Goal: Transaction & Acquisition: Purchase product/service

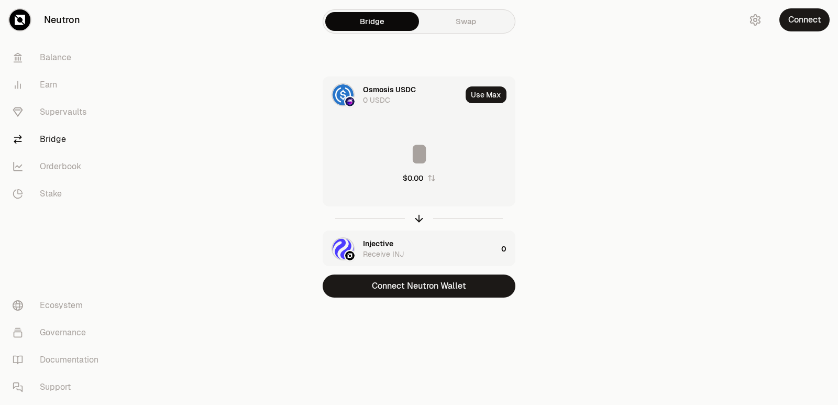
click at [211, 168] on main "Bridge Swap Osmosis USDC 0 USDC Use Max $0.00 Injective Receive INJ 0 Connect N…" at bounding box center [477, 169] width 721 height 339
click at [417, 212] on div at bounding box center [419, 218] width 193 height 24
click at [421, 217] on icon "button" at bounding box center [419, 216] width 7 height 3
click at [364, 88] on div "Injective" at bounding box center [378, 89] width 30 height 10
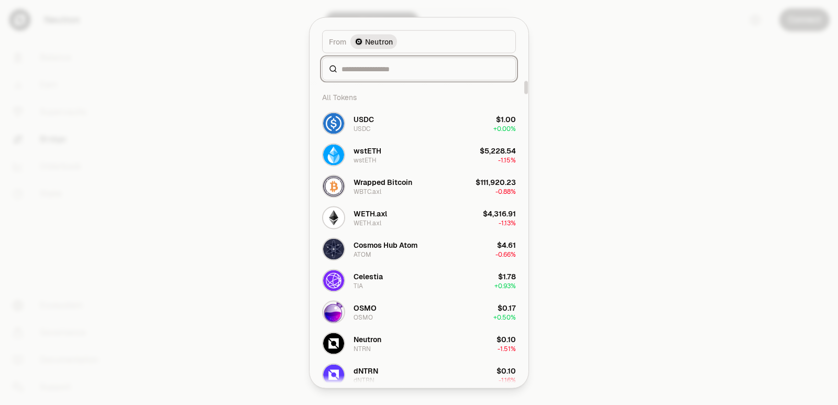
click at [366, 70] on input at bounding box center [425, 68] width 168 height 10
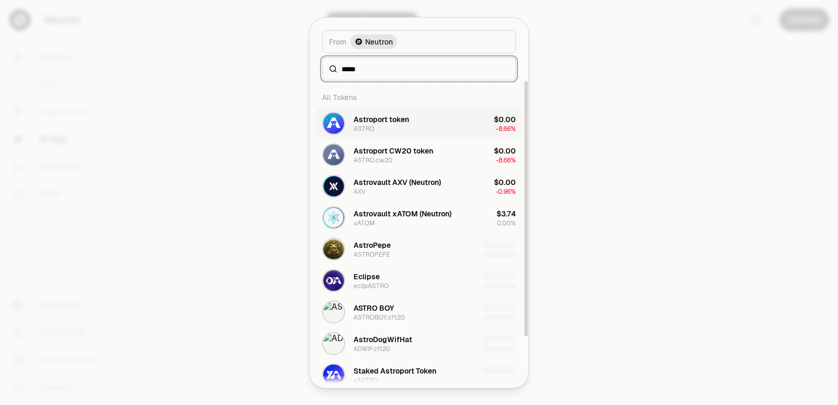
type input "*****"
click at [390, 133] on div "Astroport token ASTRO" at bounding box center [365, 123] width 87 height 23
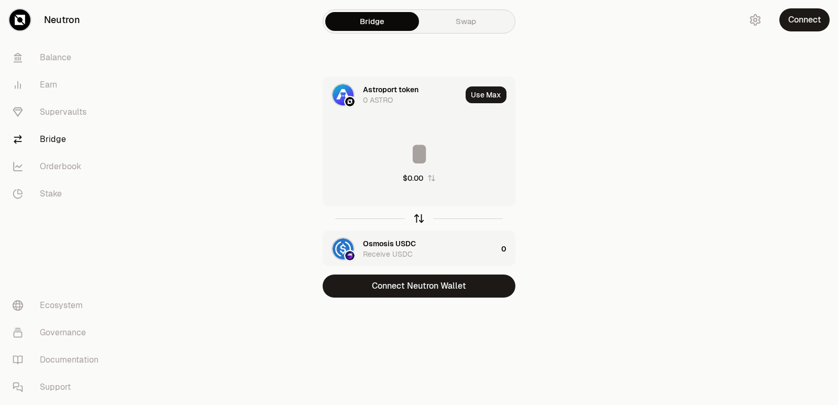
click at [420, 217] on icon "button" at bounding box center [419, 219] width 12 height 12
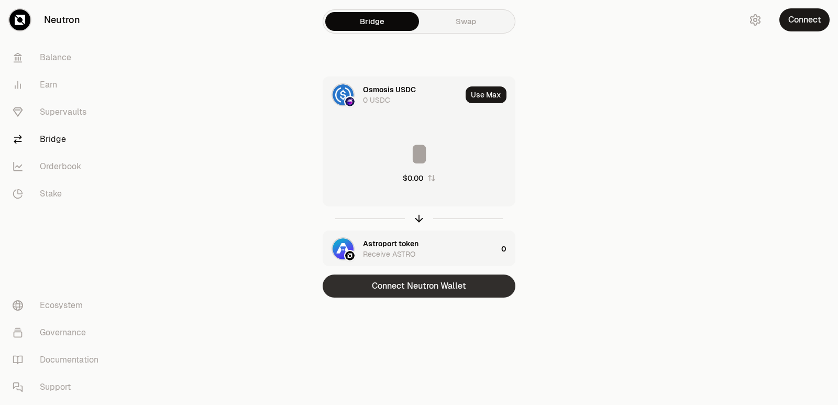
click at [411, 286] on button "Connect Neutron Wallet" at bounding box center [419, 285] width 193 height 23
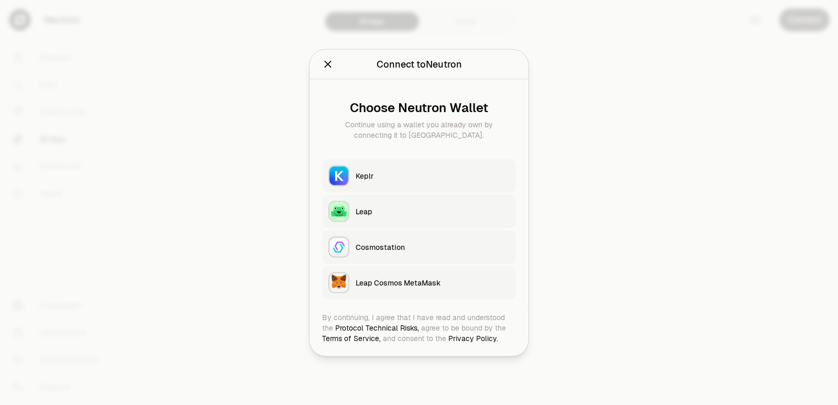
click at [399, 167] on button "Keplr" at bounding box center [419, 176] width 194 height 34
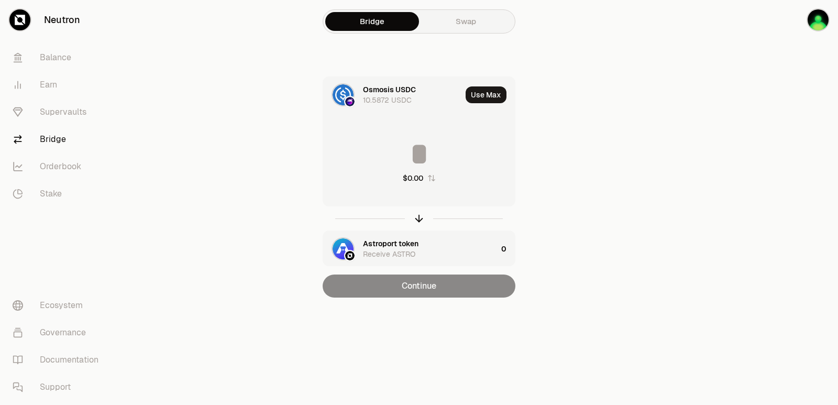
click at [430, 176] on icon "button" at bounding box center [431, 178] width 7 height 6
click at [430, 176] on icon "button" at bounding box center [430, 178] width 7 height 6
click at [432, 178] on icon "button" at bounding box center [431, 178] width 8 height 8
click at [419, 138] on div "$0.00" at bounding box center [419, 161] width 192 height 92
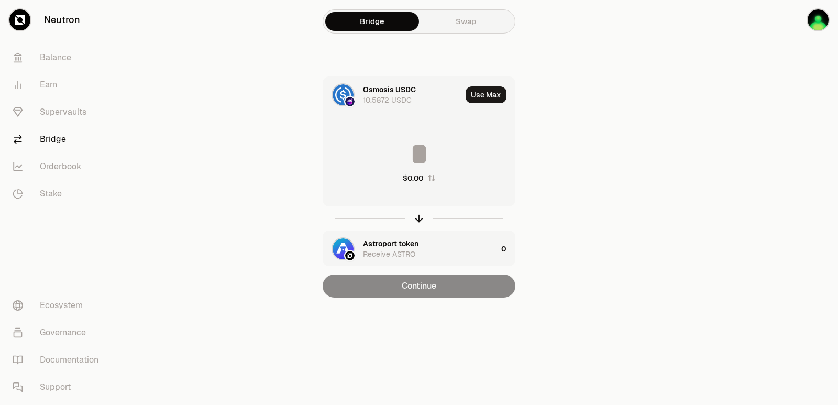
click at [421, 159] on input at bounding box center [419, 153] width 192 height 31
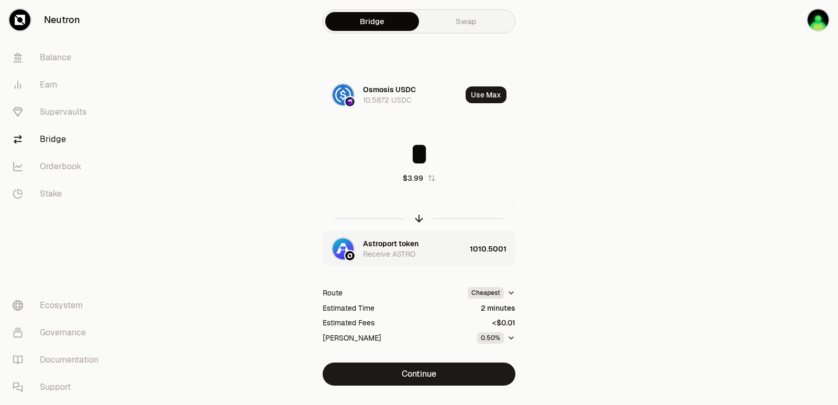
type input "*"
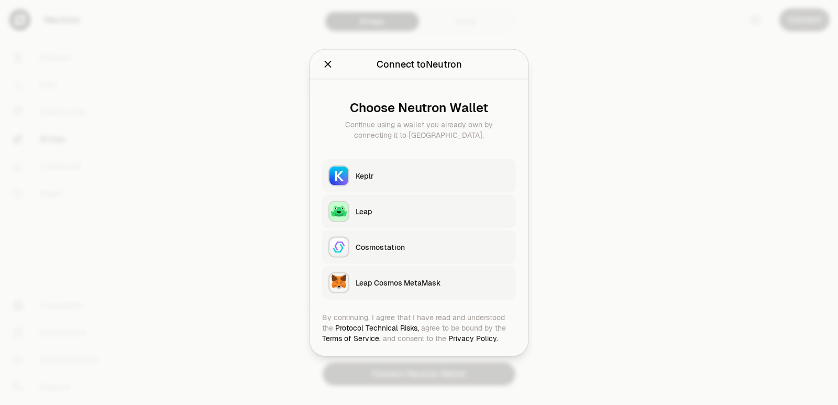
click at [404, 176] on div "Keplr" at bounding box center [433, 175] width 154 height 10
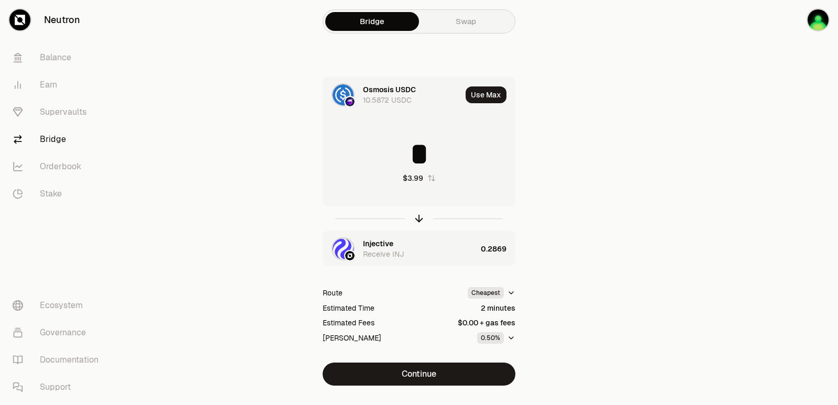
click at [374, 245] on div "Injective" at bounding box center [378, 243] width 30 height 10
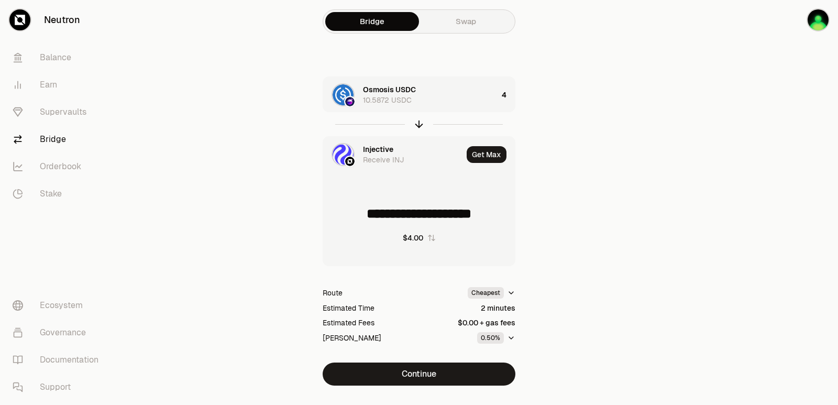
click at [379, 150] on div "Injective" at bounding box center [378, 149] width 30 height 10
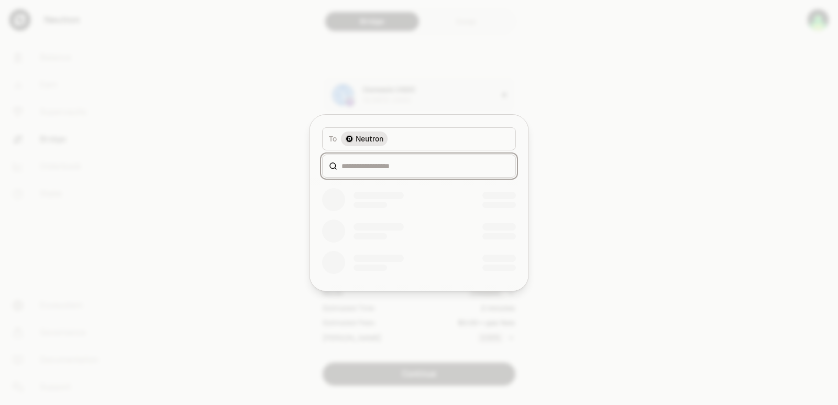
click at [361, 166] on input at bounding box center [425, 166] width 168 height 10
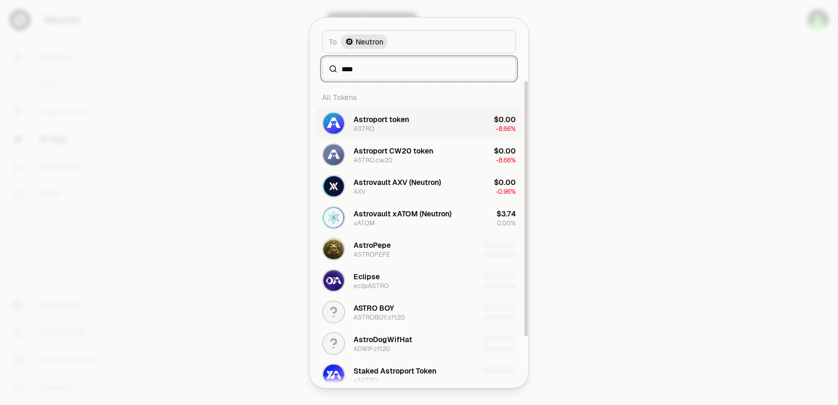
type input "****"
click at [372, 124] on div "ASTRO" at bounding box center [364, 128] width 21 height 8
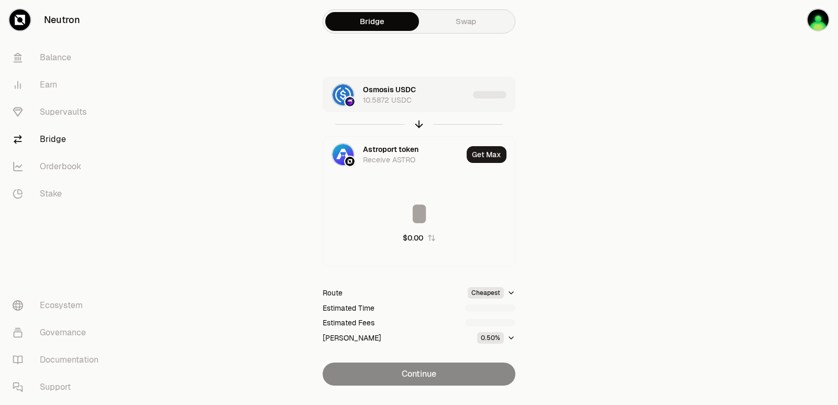
click at [437, 101] on div "Osmosis USDC 10.5872 USDC" at bounding box center [416, 94] width 106 height 21
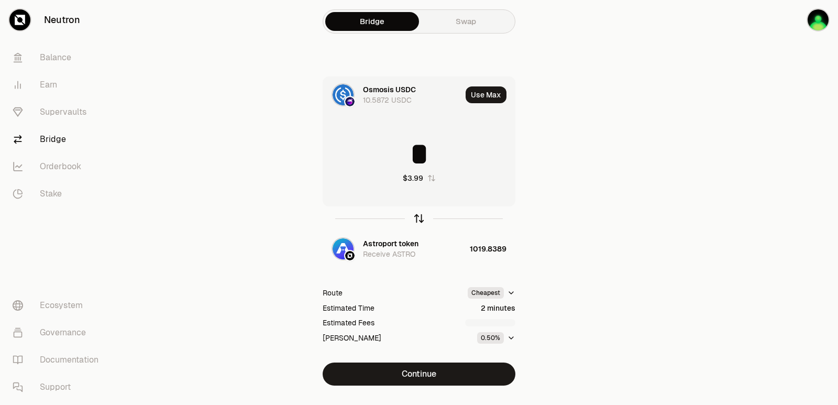
click at [419, 217] on icon "button" at bounding box center [419, 218] width 0 height 7
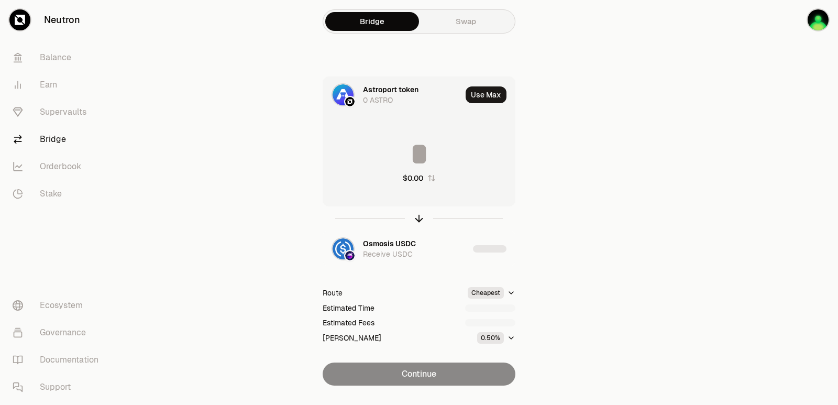
click at [396, 156] on input at bounding box center [419, 153] width 192 height 31
type input "****"
click at [417, 217] on icon "button" at bounding box center [419, 216] width 7 height 3
click at [406, 148] on input at bounding box center [419, 153] width 192 height 31
click at [402, 162] on input "********" at bounding box center [419, 153] width 192 height 31
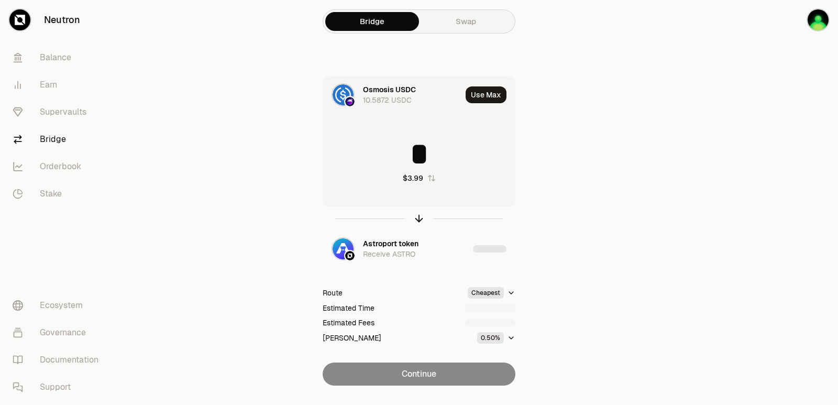
click at [402, 162] on input "*" at bounding box center [419, 153] width 192 height 31
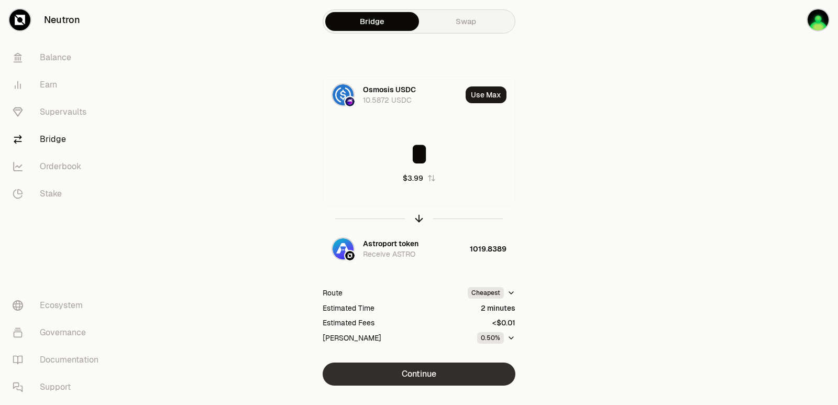
type input "*"
click at [408, 377] on button "Continue" at bounding box center [419, 373] width 193 height 23
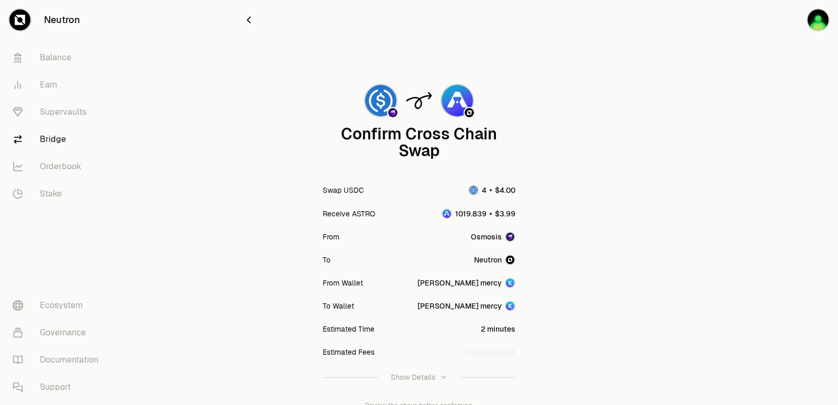
scroll to position [86, 0]
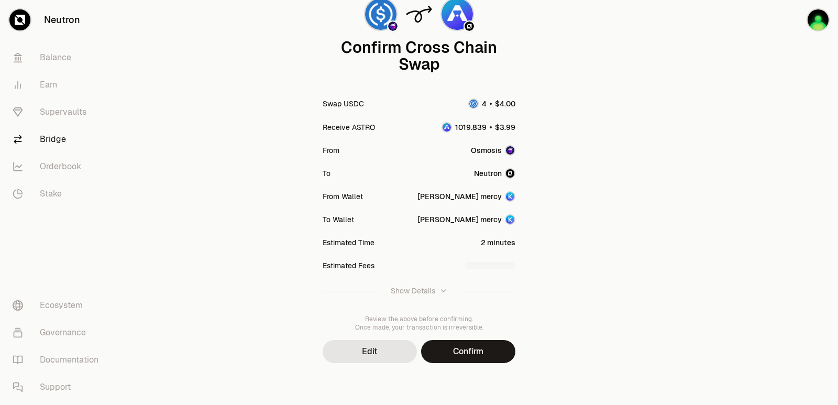
click at [496, 363] on div "Confirm Cross Chain Swap Swap USDC Receive ASTRO From Osmosis To [GEOGRAPHIC_DA…" at bounding box center [418, 159] width 377 height 491
click at [492, 356] on button "Confirm" at bounding box center [468, 351] width 94 height 23
click at [473, 352] on div "Neutron Balance Earn Supervaults Bridge Orderbook Stake Ecosystem Governance Do…" at bounding box center [477, 159] width 721 height 491
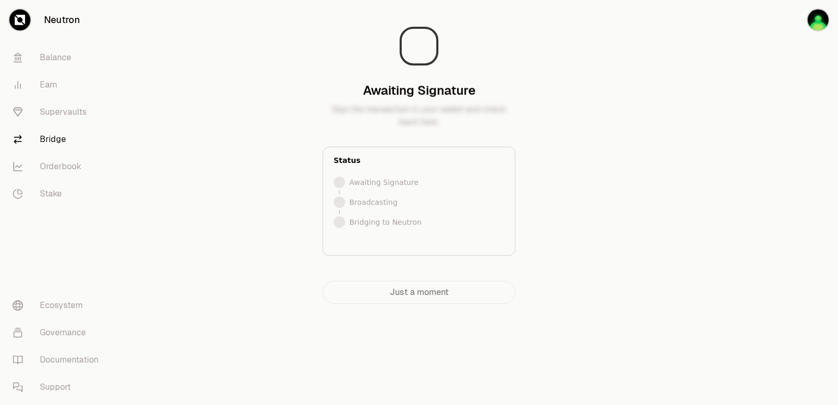
scroll to position [0, 0]
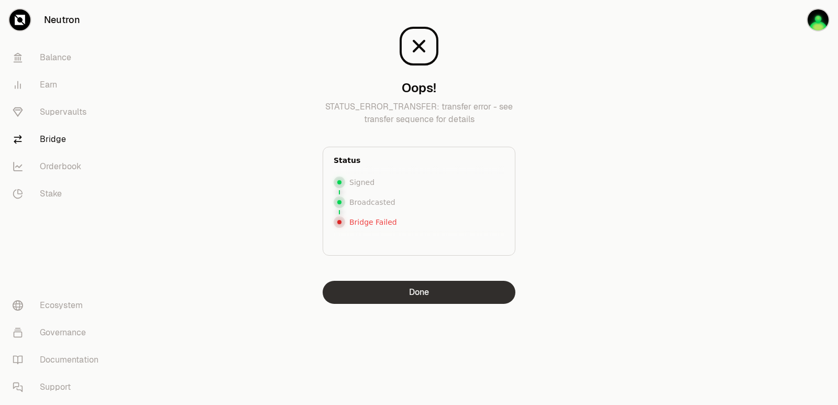
click at [415, 284] on button "Done" at bounding box center [419, 292] width 193 height 23
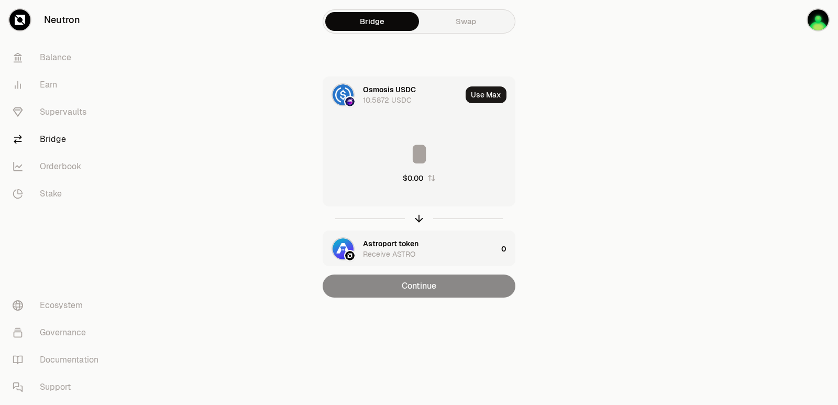
click at [401, 152] on input at bounding box center [419, 153] width 192 height 31
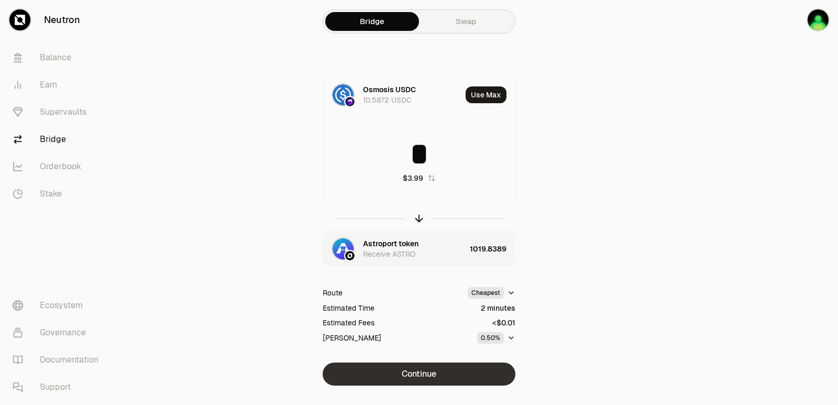
type input "*"
click at [404, 371] on button "Continue" at bounding box center [419, 373] width 193 height 23
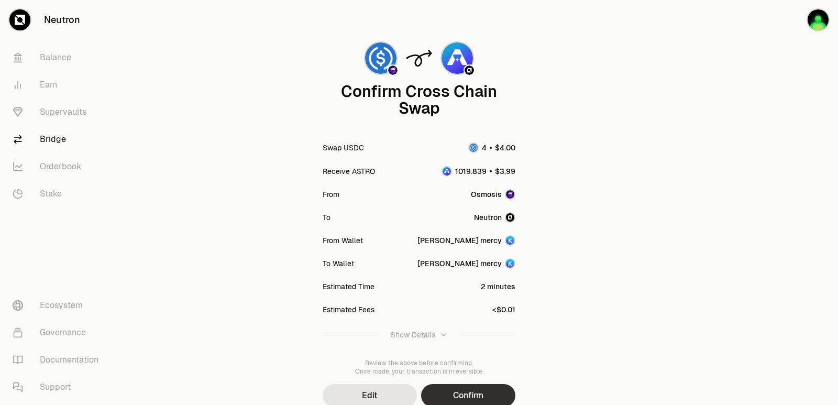
scroll to position [86, 0]
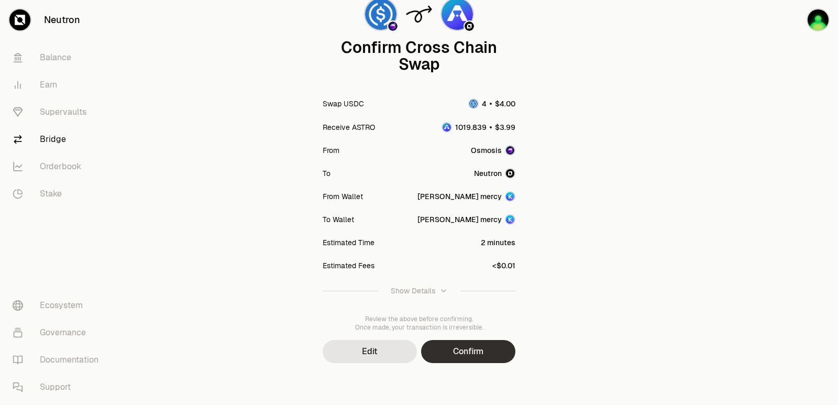
click at [449, 353] on button "Confirm" at bounding box center [468, 351] width 94 height 23
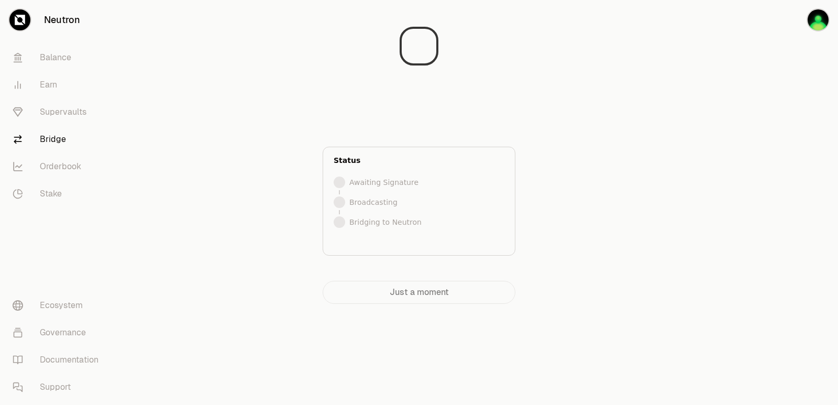
scroll to position [0, 0]
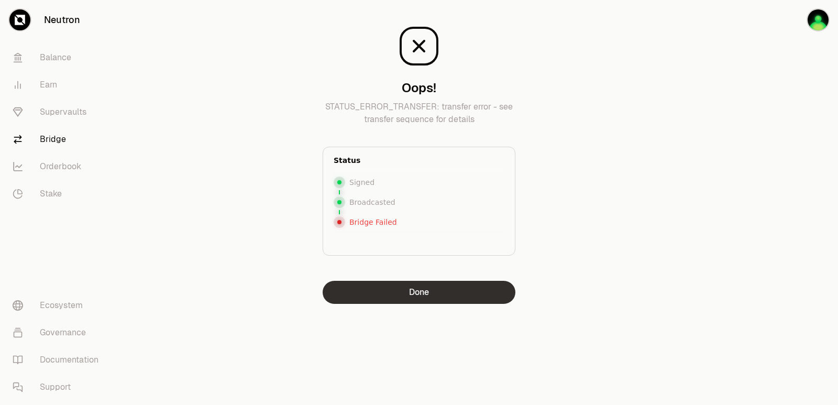
click at [394, 292] on button "Done" at bounding box center [419, 292] width 193 height 23
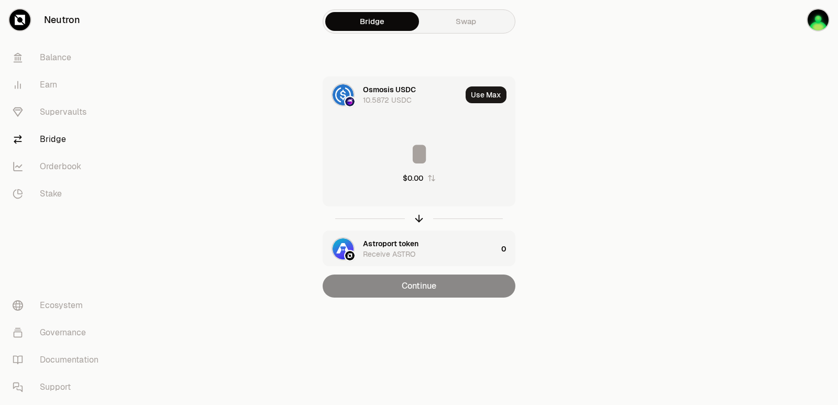
click at [396, 164] on input at bounding box center [419, 153] width 192 height 31
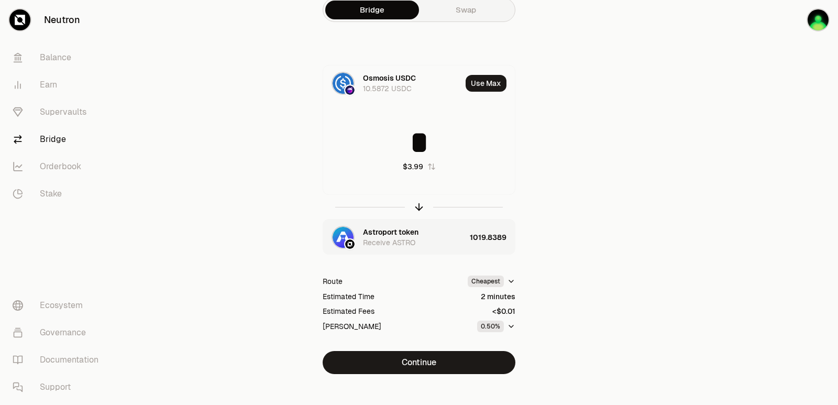
scroll to position [23, 0]
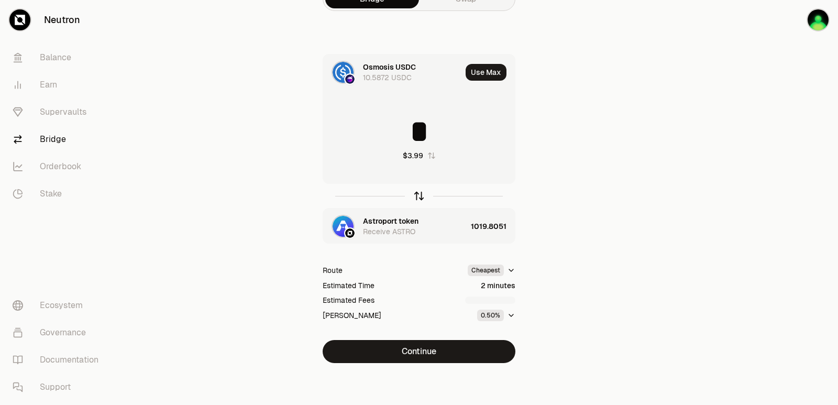
click at [420, 195] on icon "button" at bounding box center [419, 196] width 12 height 12
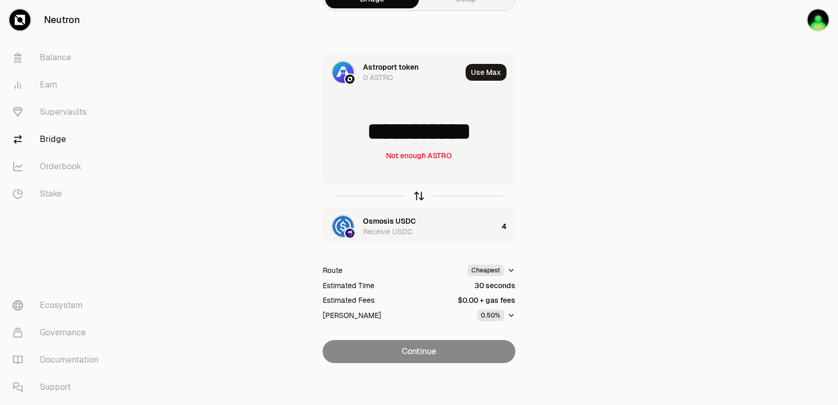
click at [419, 194] on icon "button" at bounding box center [419, 196] width 0 height 7
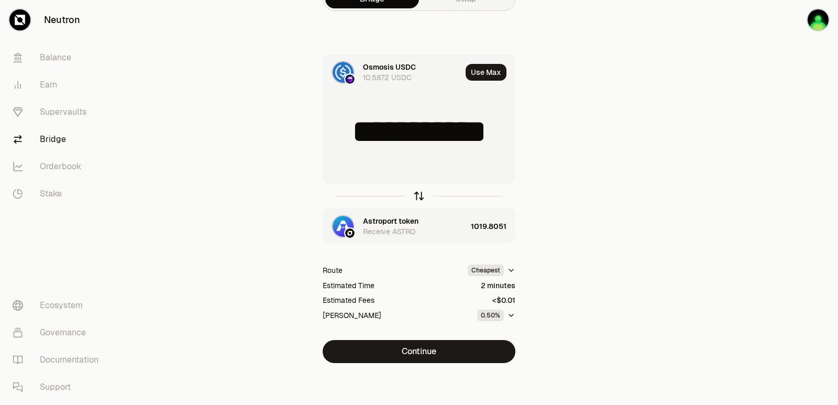
type input "*"
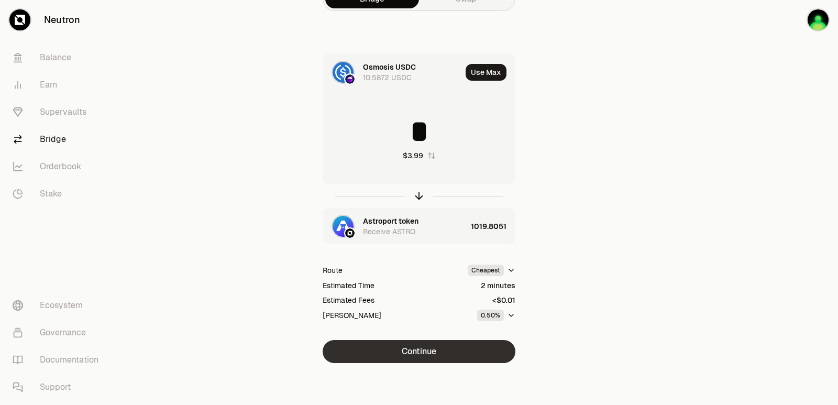
click at [405, 352] on button "Continue" at bounding box center [419, 351] width 193 height 23
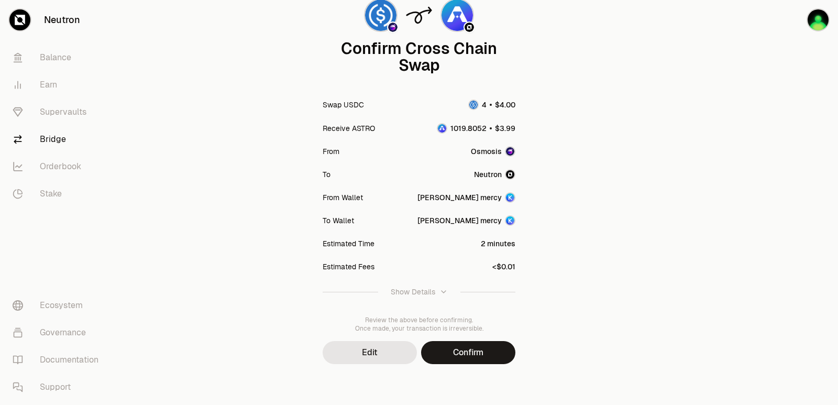
scroll to position [86, 0]
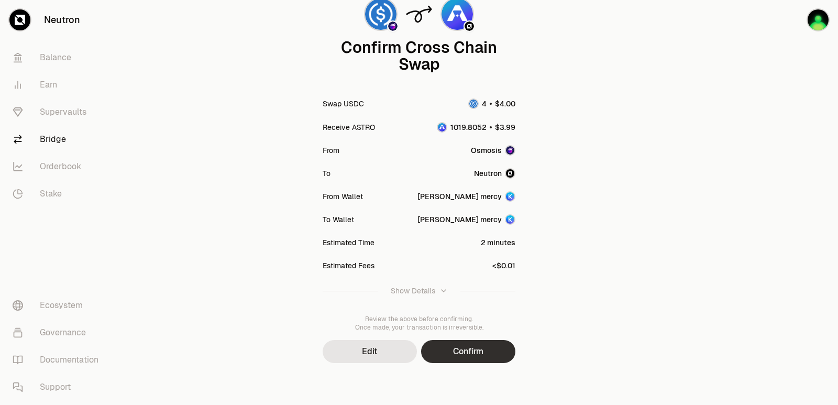
click at [450, 341] on button "Confirm" at bounding box center [468, 351] width 94 height 23
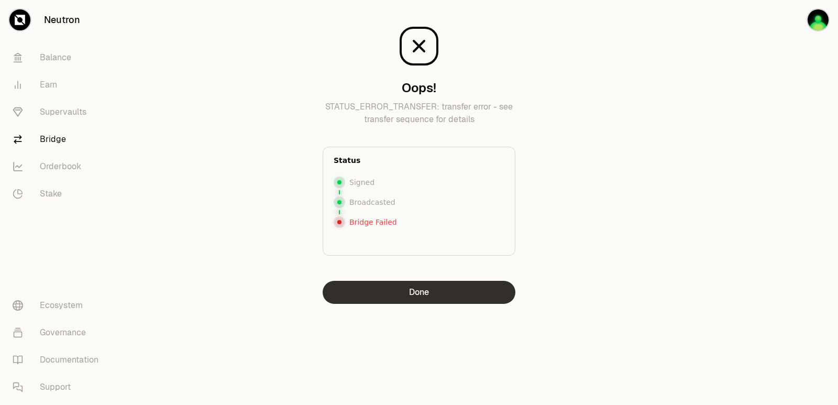
click at [426, 295] on button "Done" at bounding box center [419, 292] width 193 height 23
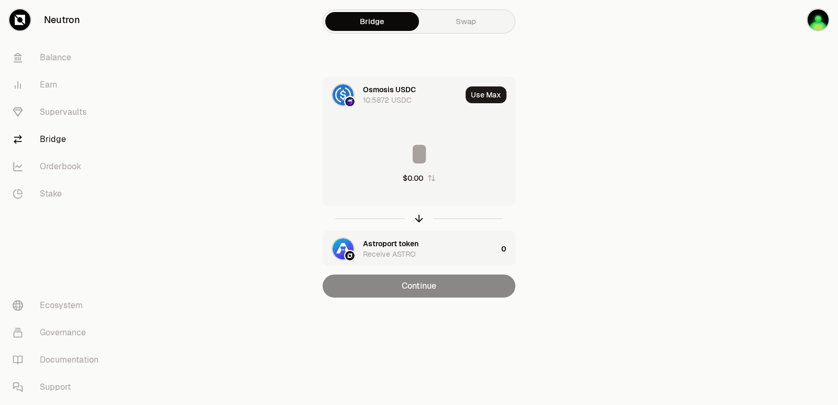
click at [731, 176] on div at bounding box center [779, 169] width 117 height 339
